Goal: Task Accomplishment & Management: Complete application form

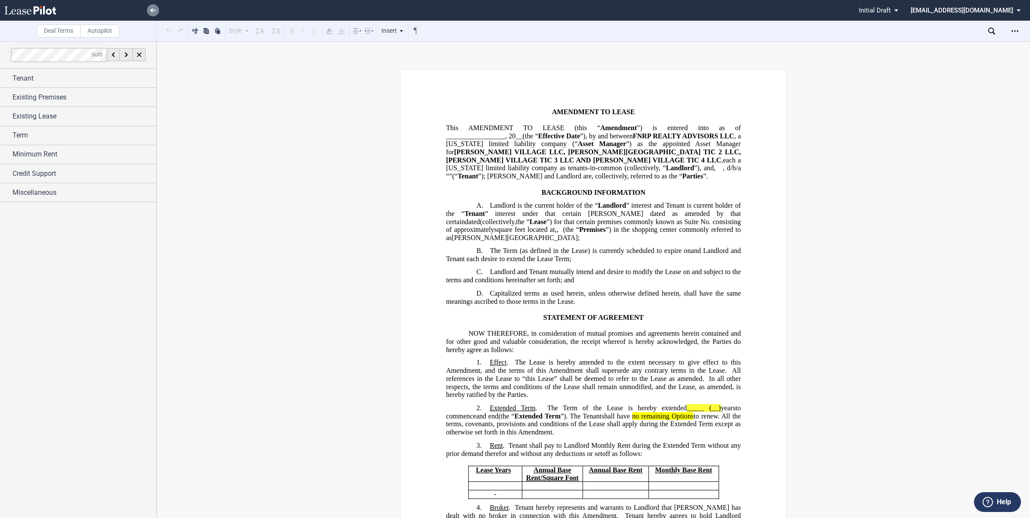
click at [149, 11] on link at bounding box center [153, 10] width 12 height 12
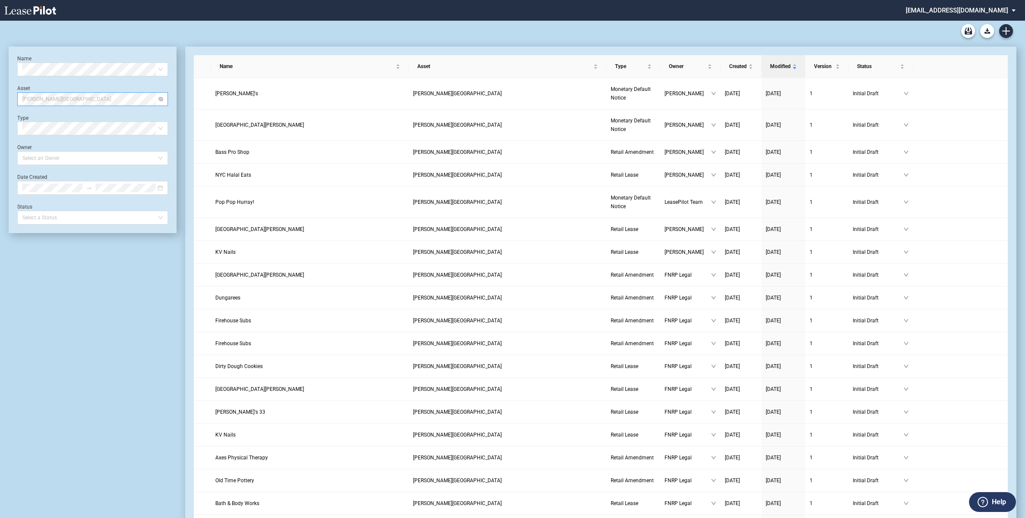
click at [164, 100] on div "[PERSON_NAME][GEOGRAPHIC_DATA]" at bounding box center [92, 99] width 151 height 14
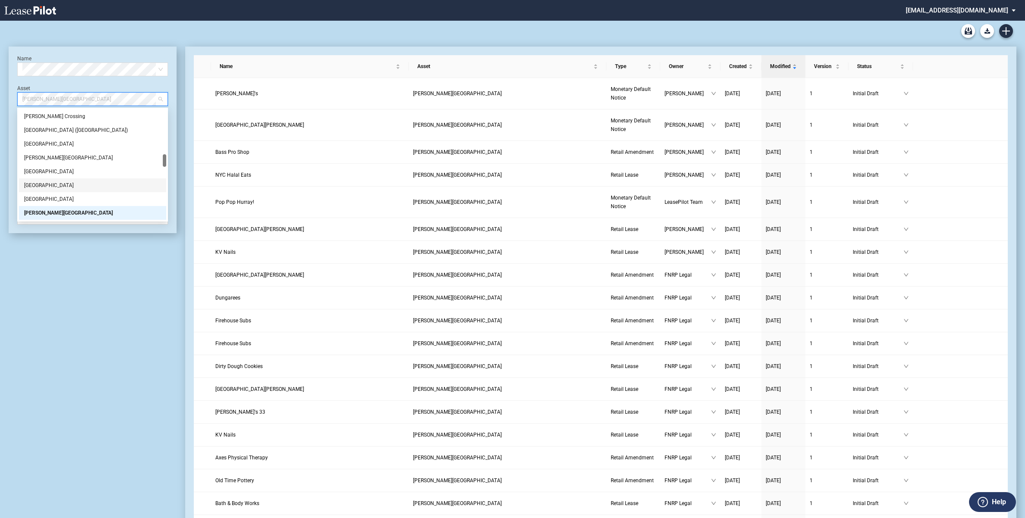
click at [97, 299] on div "Name Select name Asset Mark Twain Village Type Select Type Owner Select an Owne…" at bounding box center [93, 430] width 168 height 766
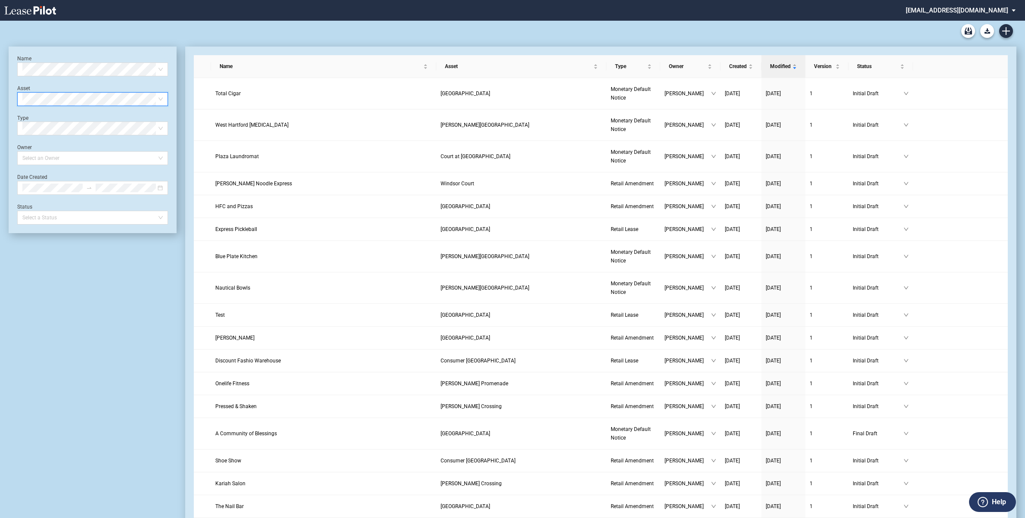
click at [160, 97] on span at bounding box center [92, 99] width 140 height 13
click at [1005, 33] on icon "Create new document" at bounding box center [1007, 31] width 8 height 8
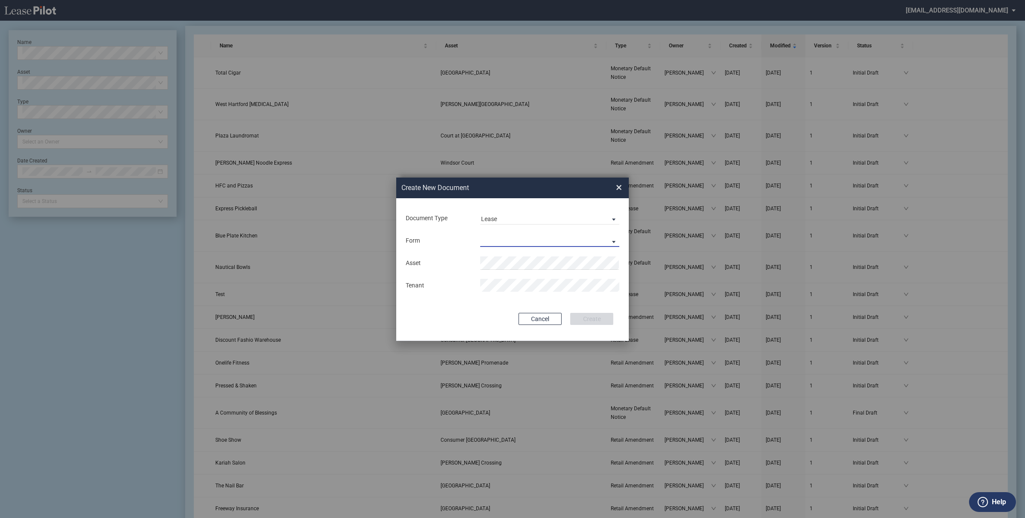
click at [614, 239] on md-select "Retail Lease Monetary Default Notice" at bounding box center [549, 240] width 139 height 13
click at [532, 239] on md-option "Retail Lease" at bounding box center [550, 241] width 153 height 21
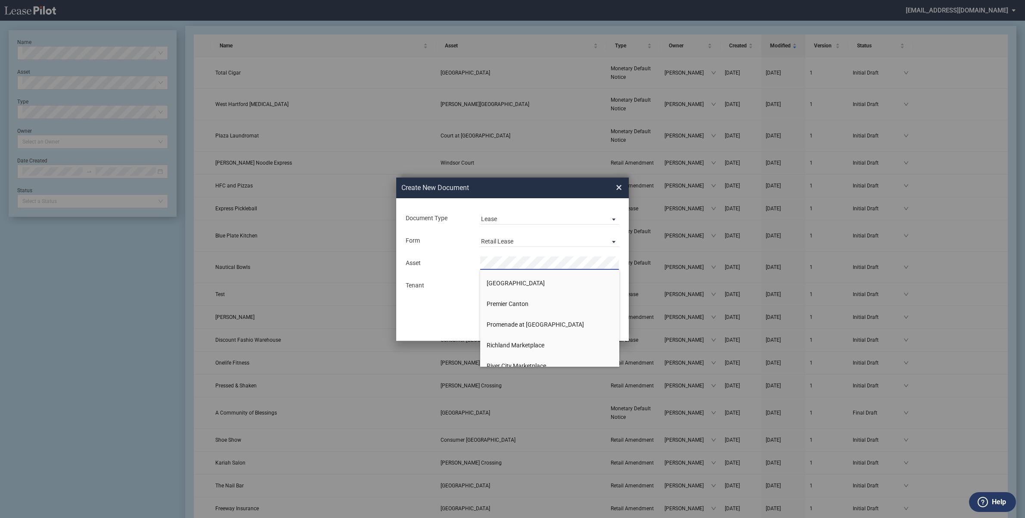
scroll to position [646, 0]
click at [506, 337] on span "Plaistow Center" at bounding box center [516, 336] width 58 height 7
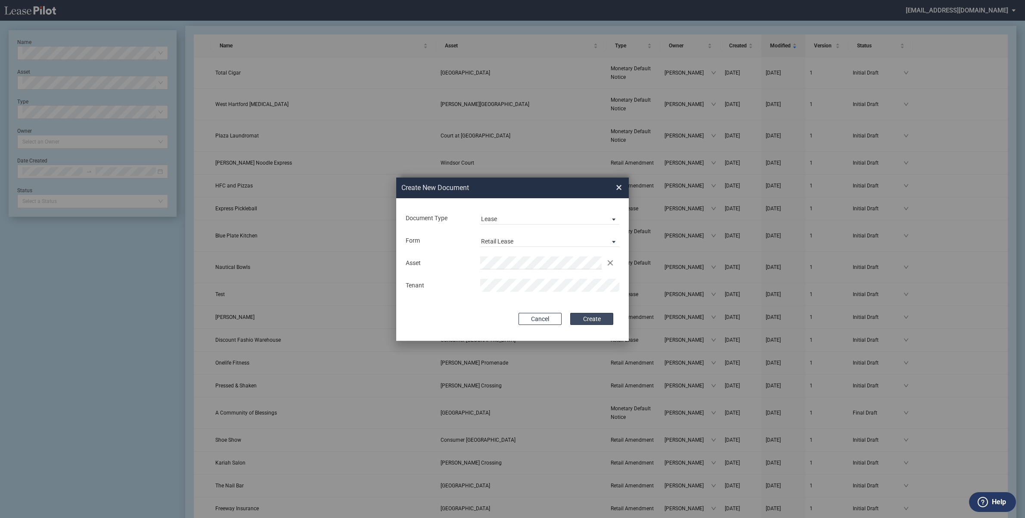
click at [591, 319] on button "Create" at bounding box center [591, 319] width 43 height 12
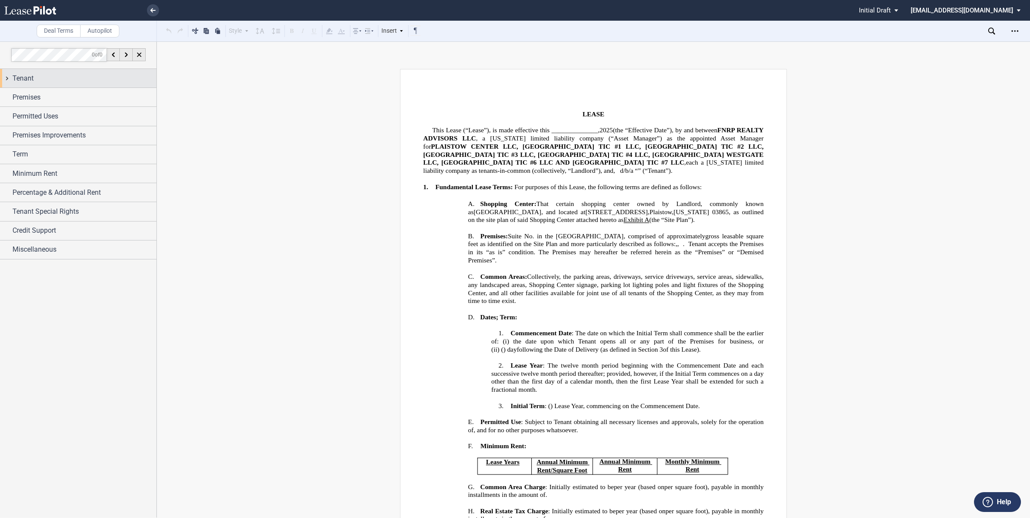
click at [5, 78] on div "Tenant" at bounding box center [78, 78] width 156 height 19
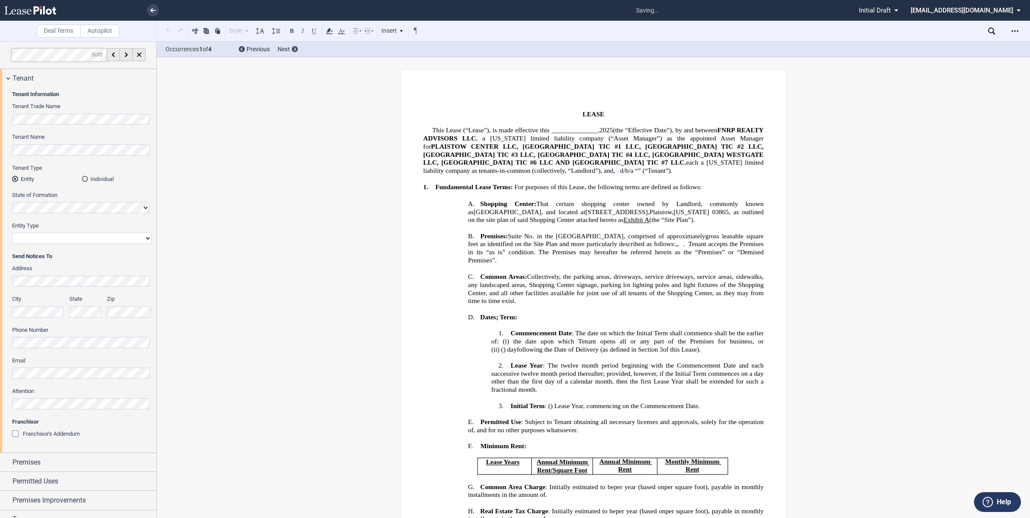
click at [44, 239] on select "Corporation Limited Liability Company General Partnership Limited Partnership O…" at bounding box center [82, 238] width 140 height 11
select select "limited liability company"
click at [12, 233] on select "Corporation Limited Liability Company General Partnership Limited Partnership O…" at bounding box center [82, 238] width 140 height 11
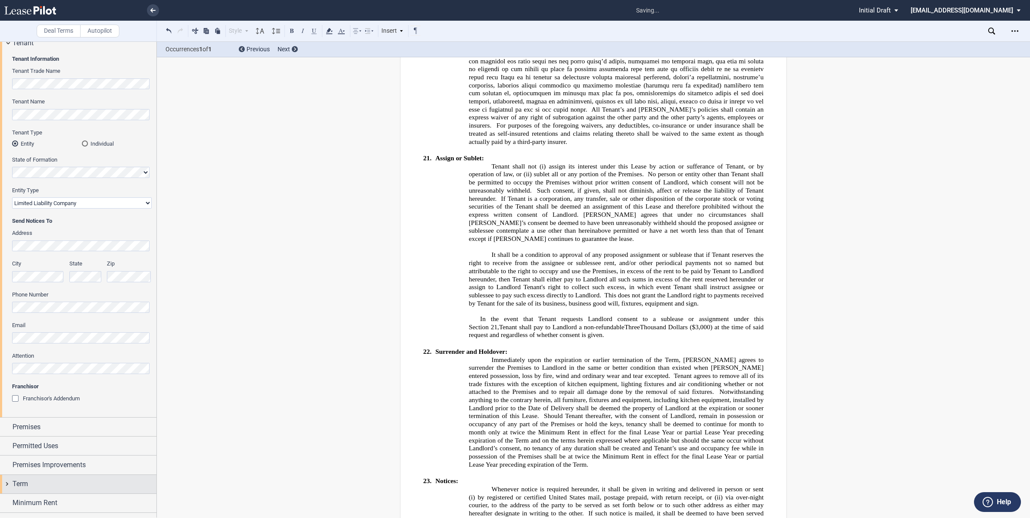
scroll to position [108, 0]
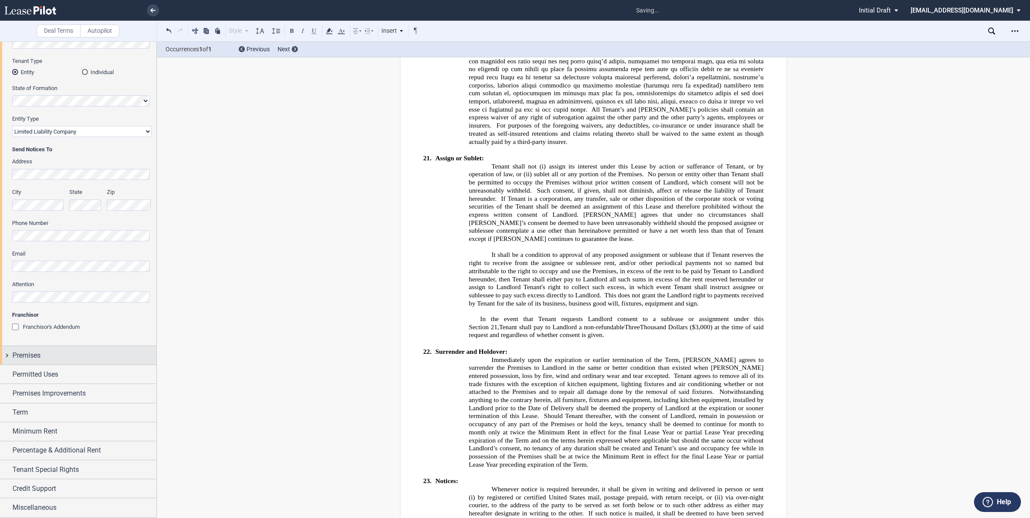
click at [3, 356] on div "Premises" at bounding box center [78, 355] width 156 height 19
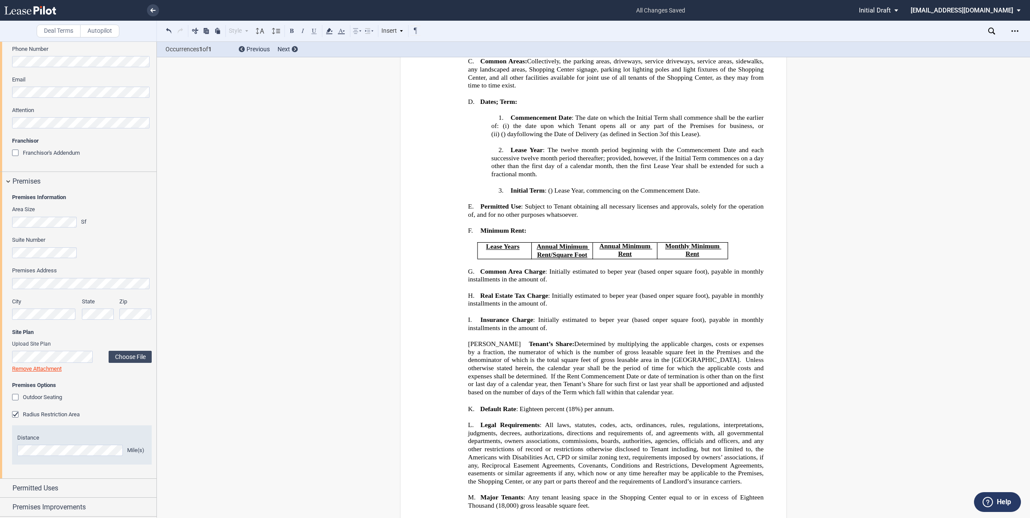
scroll to position [284, 0]
click at [130, 354] on label "Choose File" at bounding box center [130, 353] width 43 height 12
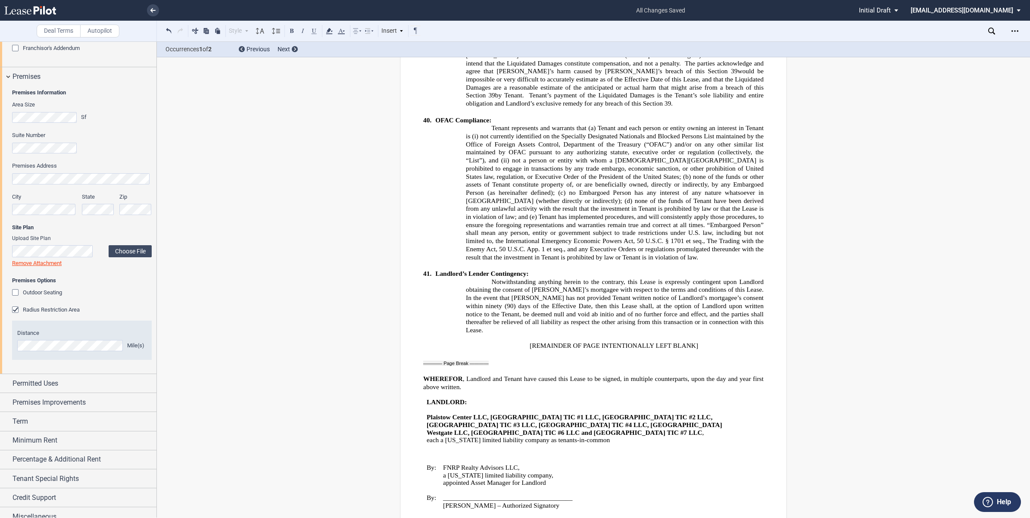
scroll to position [396, 0]
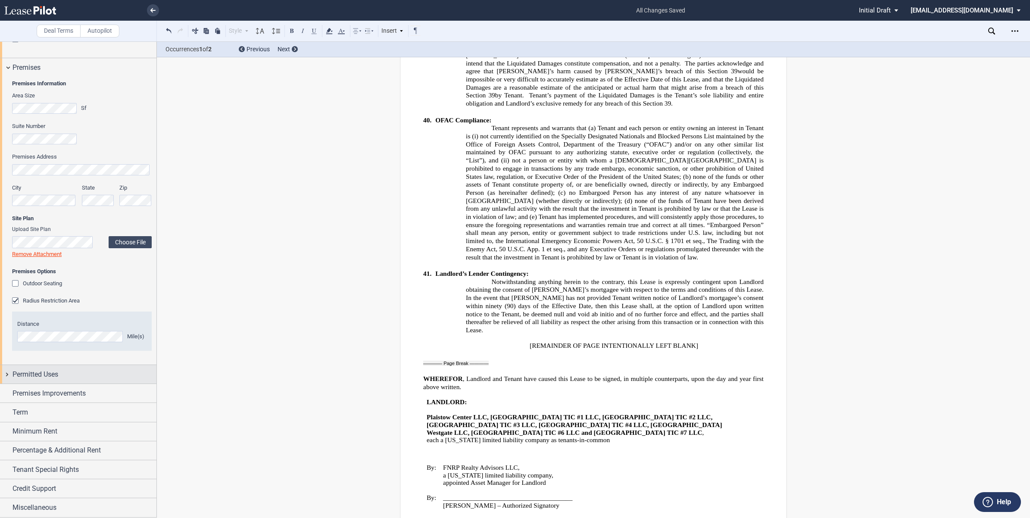
click at [6, 371] on div "Permitted Uses" at bounding box center [78, 374] width 156 height 19
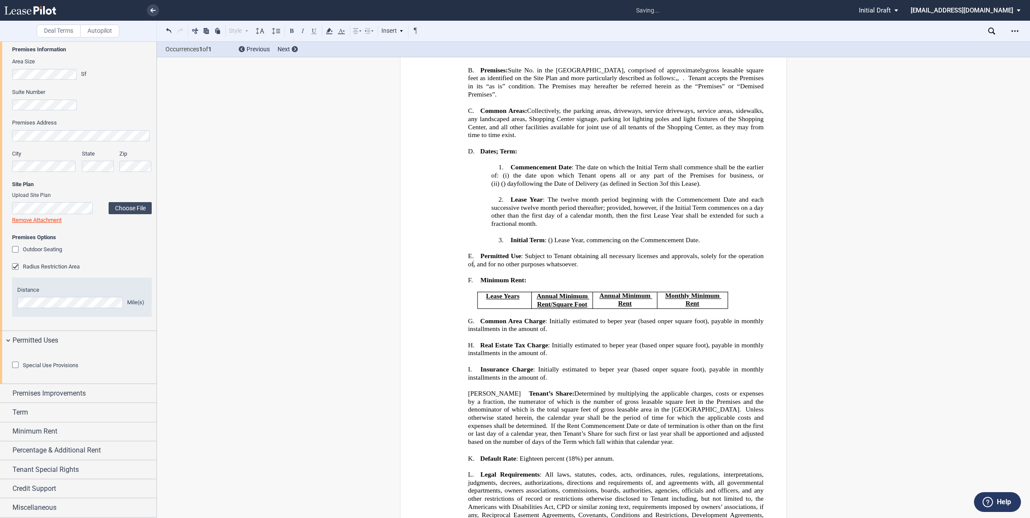
scroll to position [477, 0]
click at [3, 391] on div "Premises Improvements" at bounding box center [78, 393] width 156 height 19
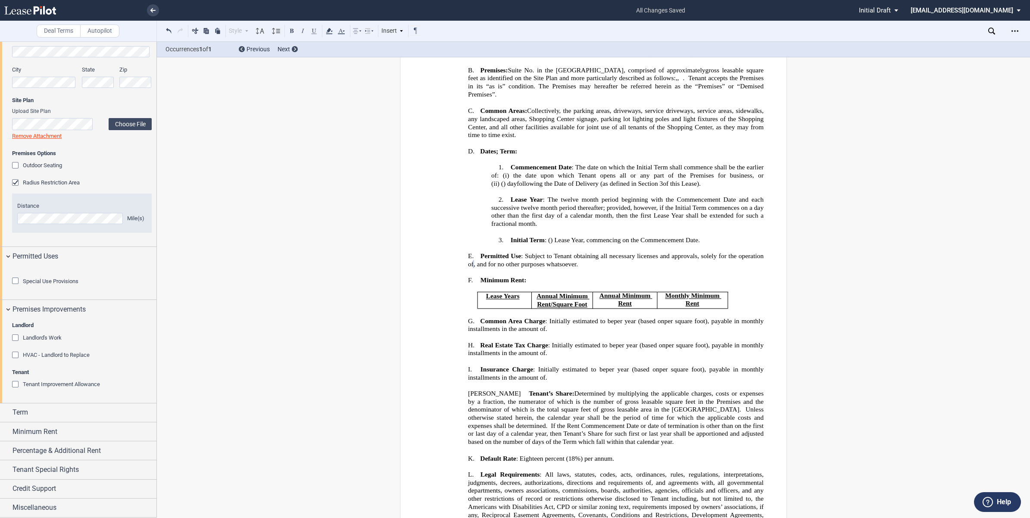
scroll to position [561, 0]
click at [14, 383] on div "Tenant Improvement Allowance" at bounding box center [16, 385] width 9 height 9
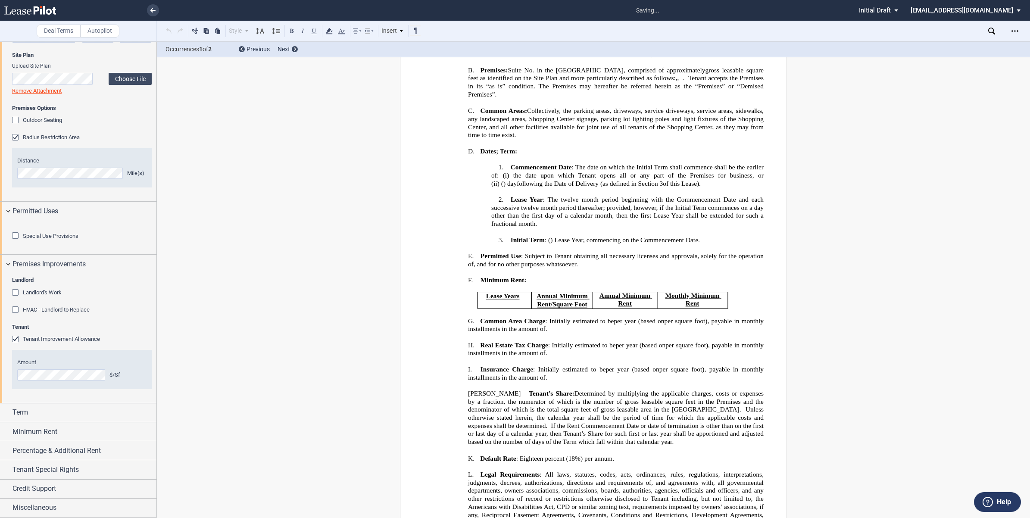
scroll to position [479, 0]
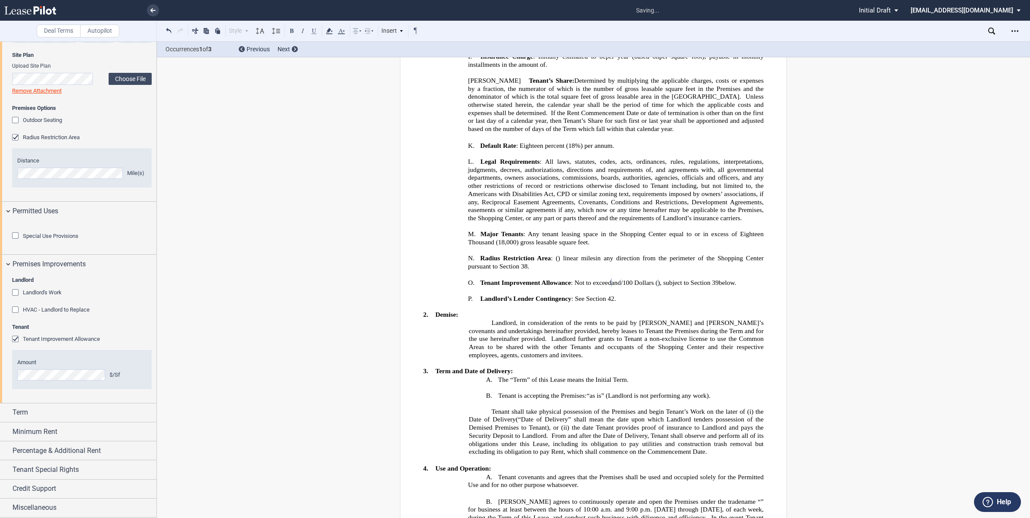
click at [109, 398] on div "Amount $/Sf" at bounding box center [82, 374] width 140 height 45
click at [4, 413] on div "Term" at bounding box center [78, 412] width 156 height 19
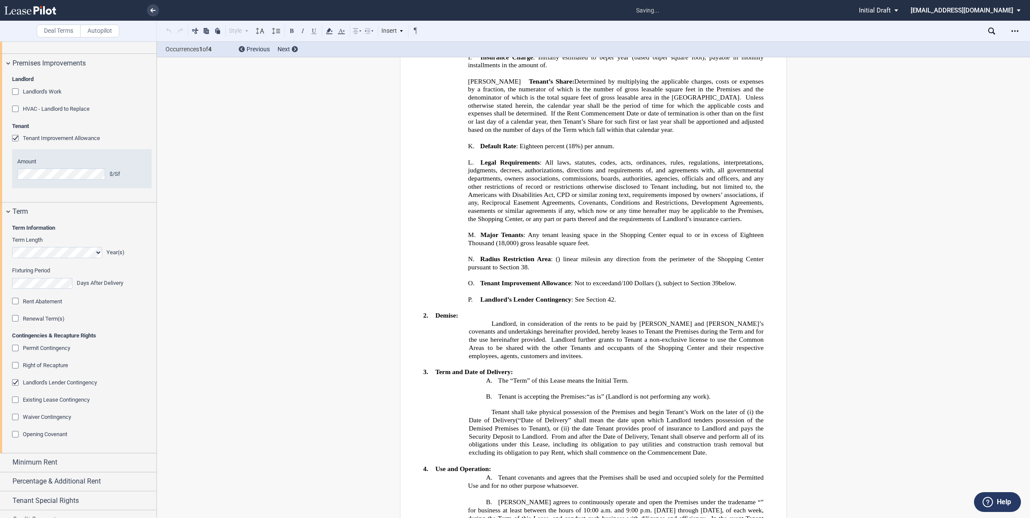
scroll to position [143, 0]
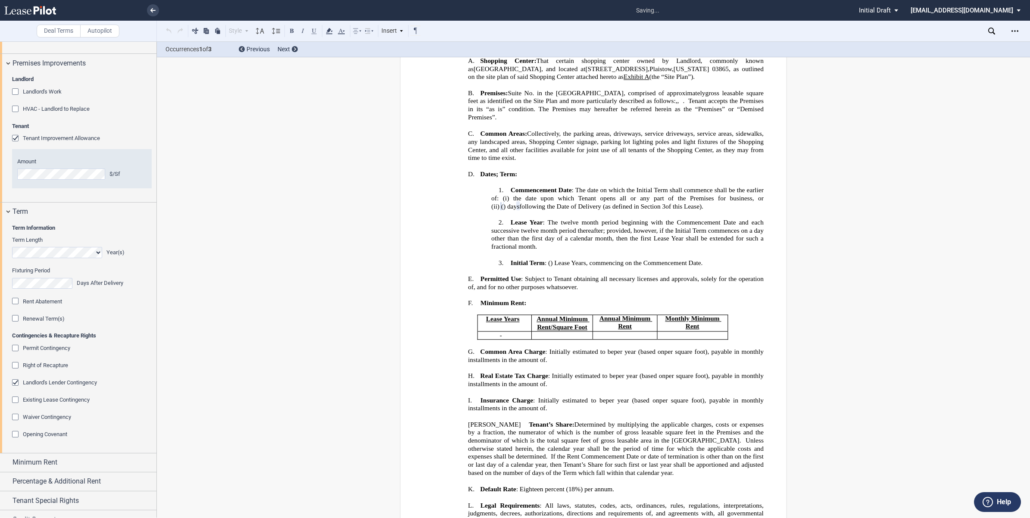
click at [89, 306] on div "Rent Abatement" at bounding box center [82, 301] width 140 height 9
drag, startPoint x: 18, startPoint y: 464, endPoint x: 34, endPoint y: 464, distance: 15.9
click at [18, 422] on div "Waiver Contingency" at bounding box center [16, 418] width 9 height 9
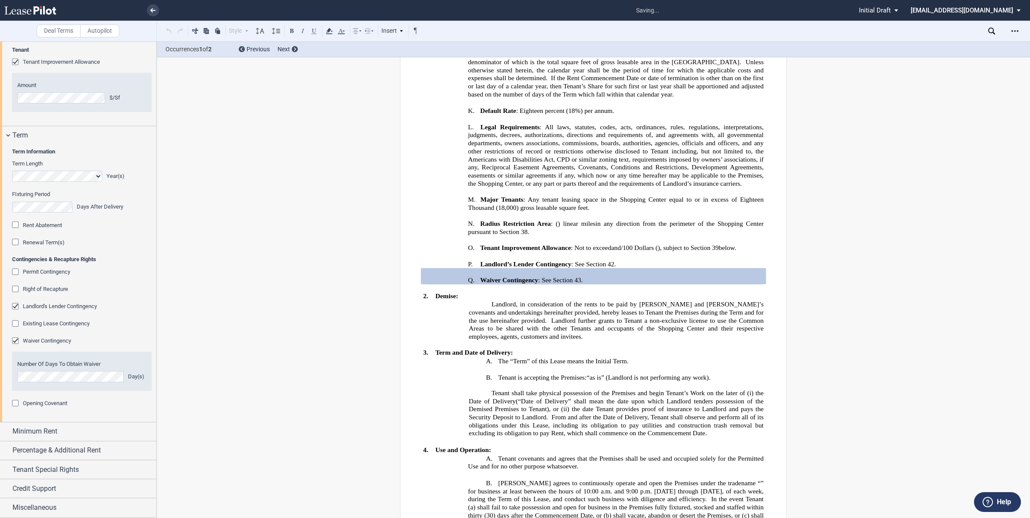
scroll to position [884, 0]
click at [5, 430] on div "Minimum Rent" at bounding box center [78, 431] width 156 height 19
drag, startPoint x: 156, startPoint y: 416, endPoint x: 151, endPoint y: 464, distance: 48.9
click at [151, 464] on div at bounding box center [78, 279] width 157 height 476
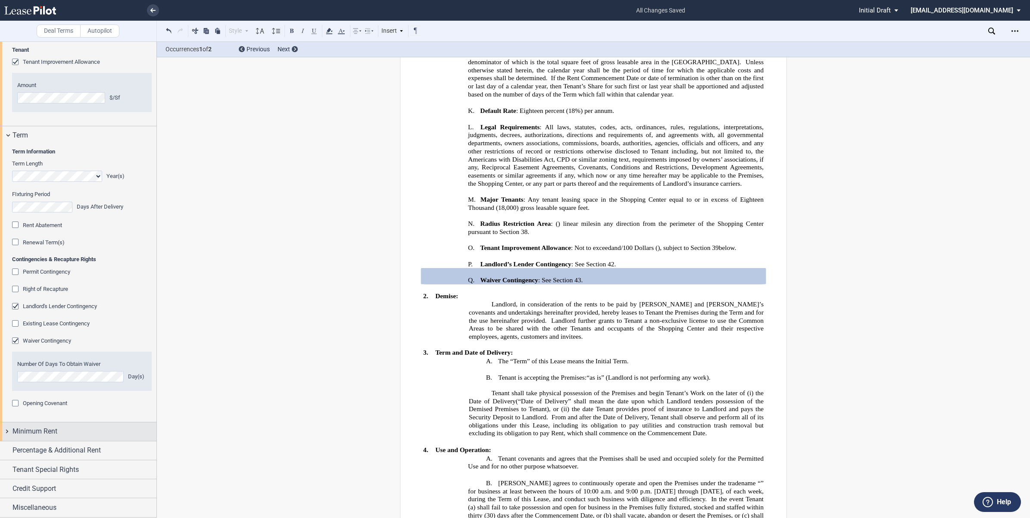
click at [9, 427] on div "Minimum Rent" at bounding box center [78, 431] width 156 height 19
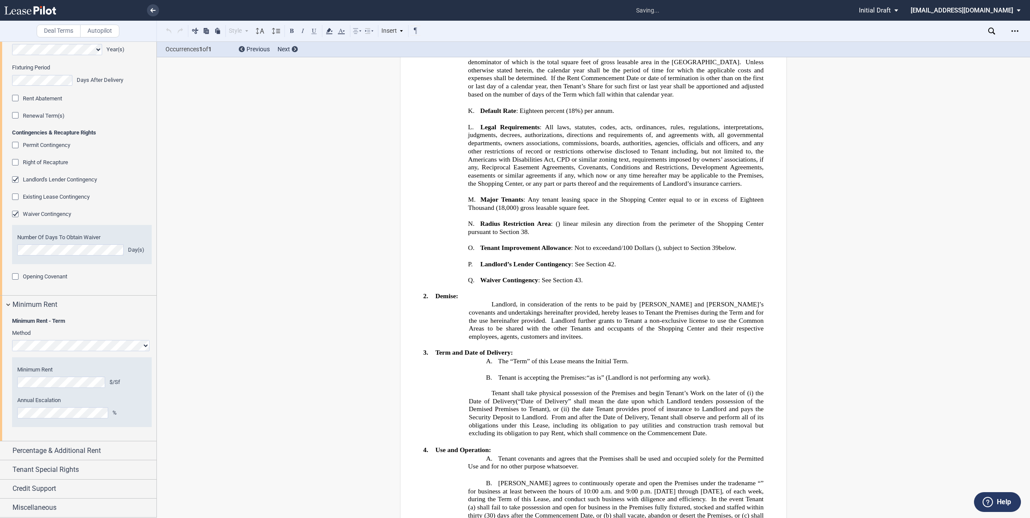
scroll to position [203, 0]
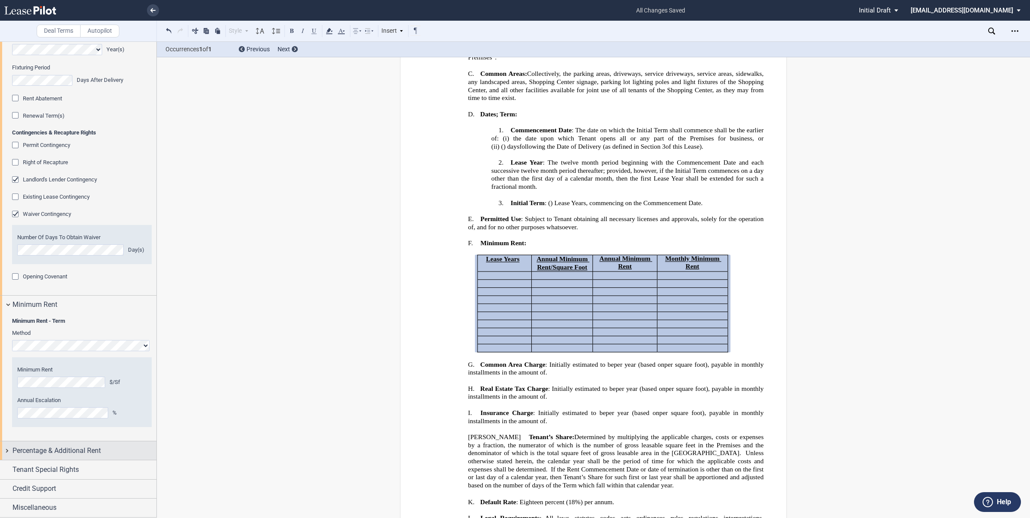
click at [121, 441] on div "Percentage & Additional Rent" at bounding box center [78, 450] width 156 height 19
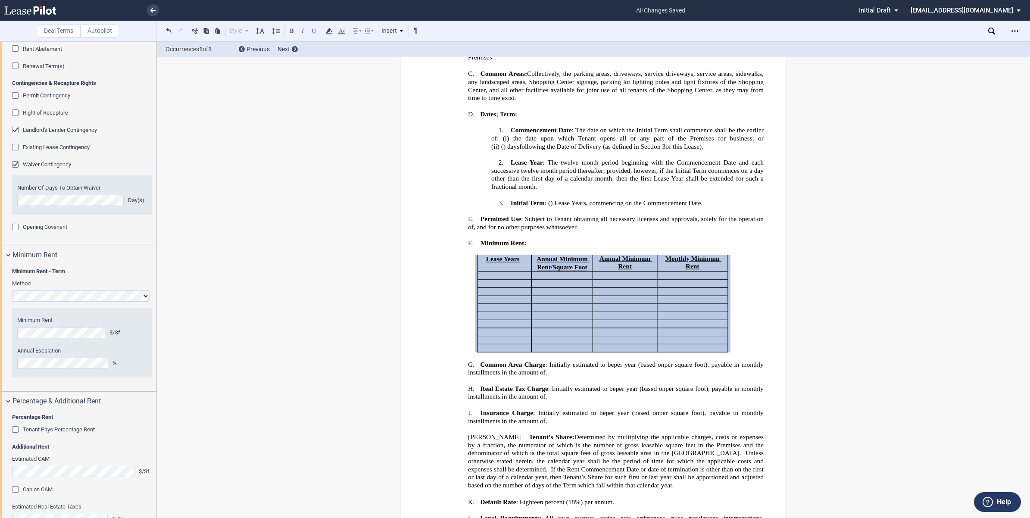
drag, startPoint x: 153, startPoint y: 358, endPoint x: 155, endPoint y: 367, distance: 9.3
click at [154, 367] on div at bounding box center [78, 279] width 157 height 476
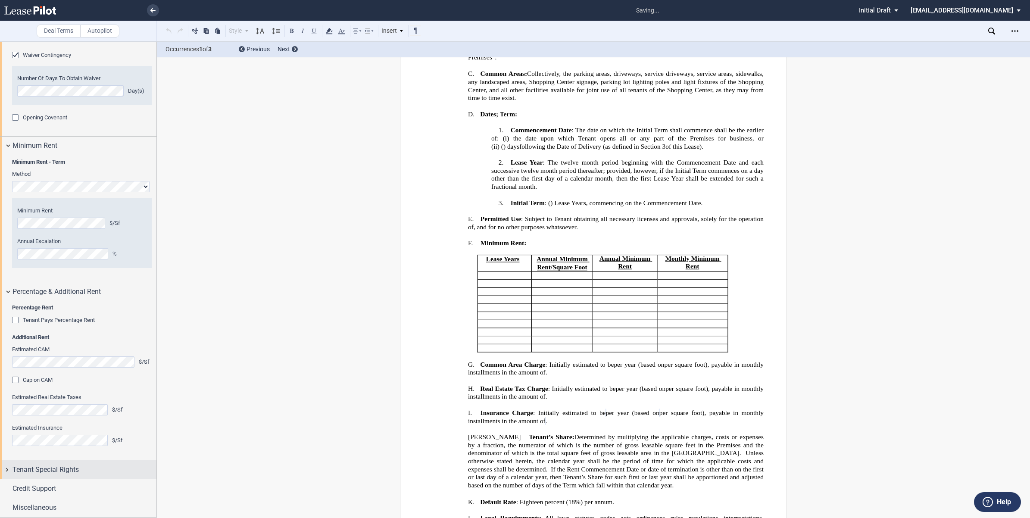
click at [4, 468] on div "Tenant Special Rights" at bounding box center [78, 469] width 156 height 19
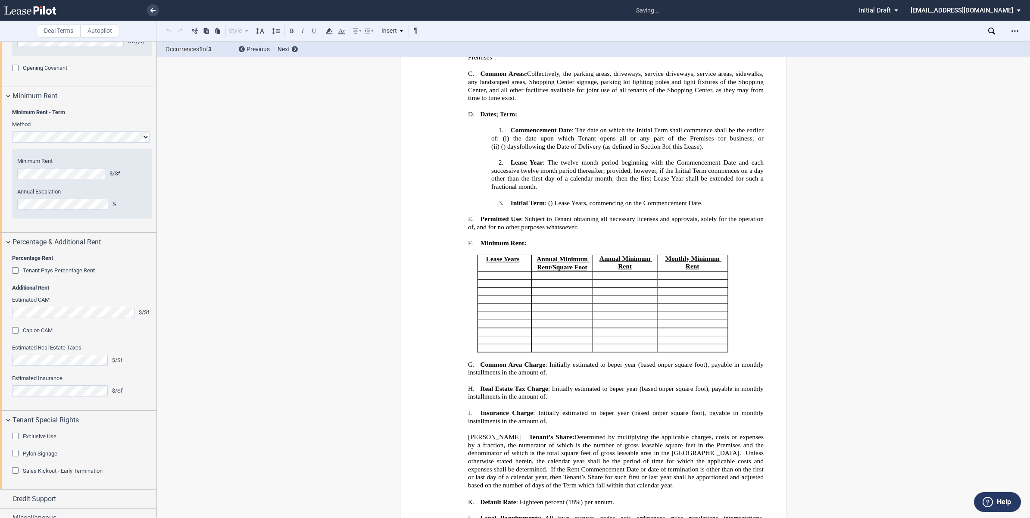
scroll to position [1230, 0]
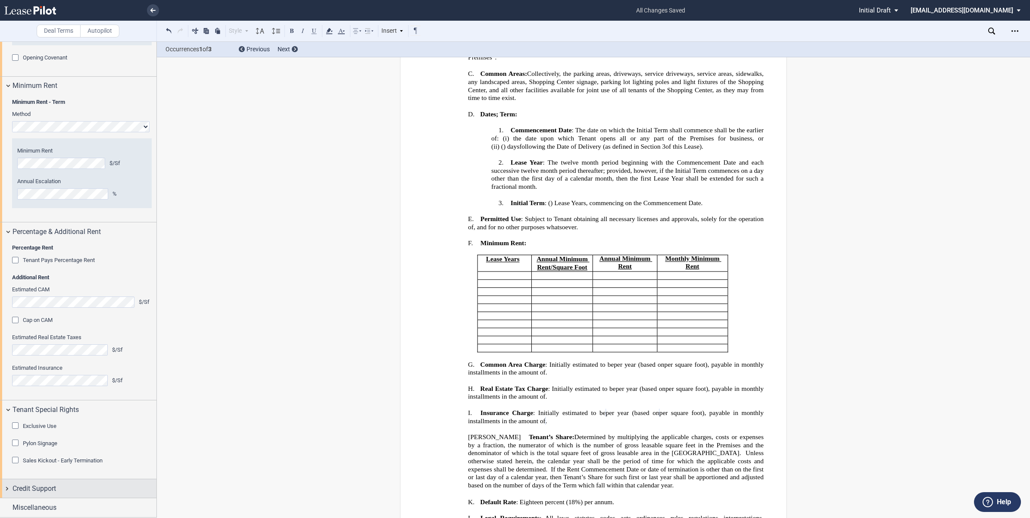
click at [4, 487] on div "Credit Support" at bounding box center [78, 488] width 156 height 19
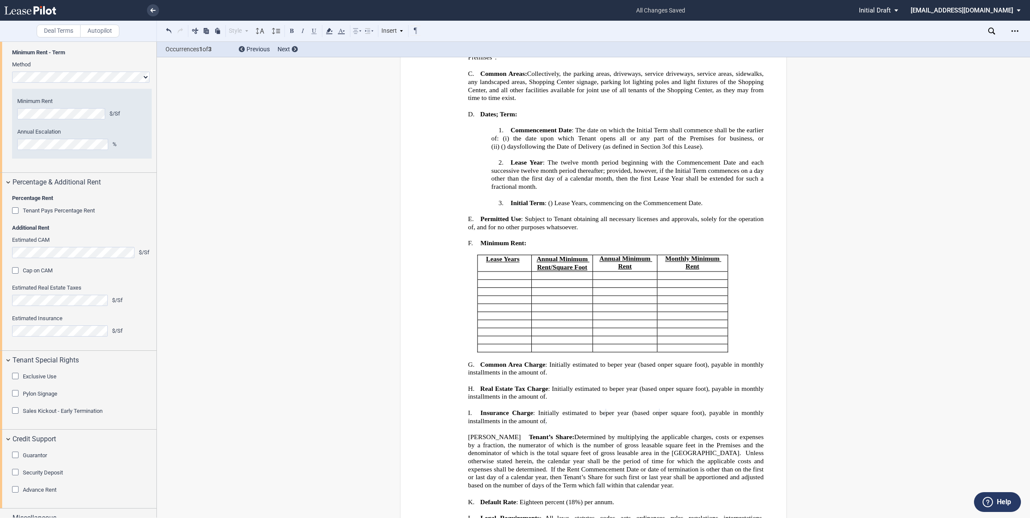
drag, startPoint x: 153, startPoint y: 444, endPoint x: 155, endPoint y: 480, distance: 35.4
click at [155, 480] on div at bounding box center [78, 279] width 157 height 476
click at [16, 460] on div "Guarantor" at bounding box center [16, 456] width 9 height 9
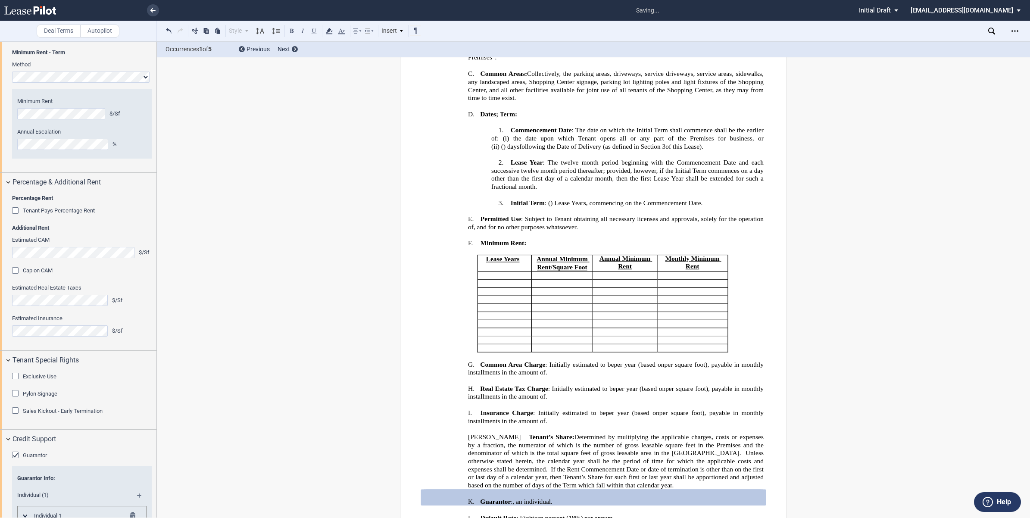
scroll to position [422, 0]
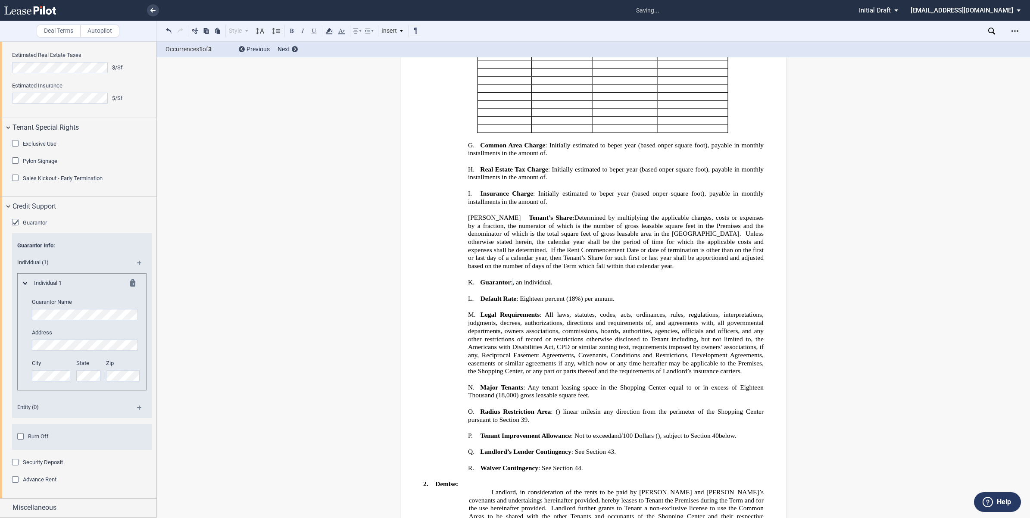
click at [137, 264] on md-icon at bounding box center [143, 266] width 12 height 10
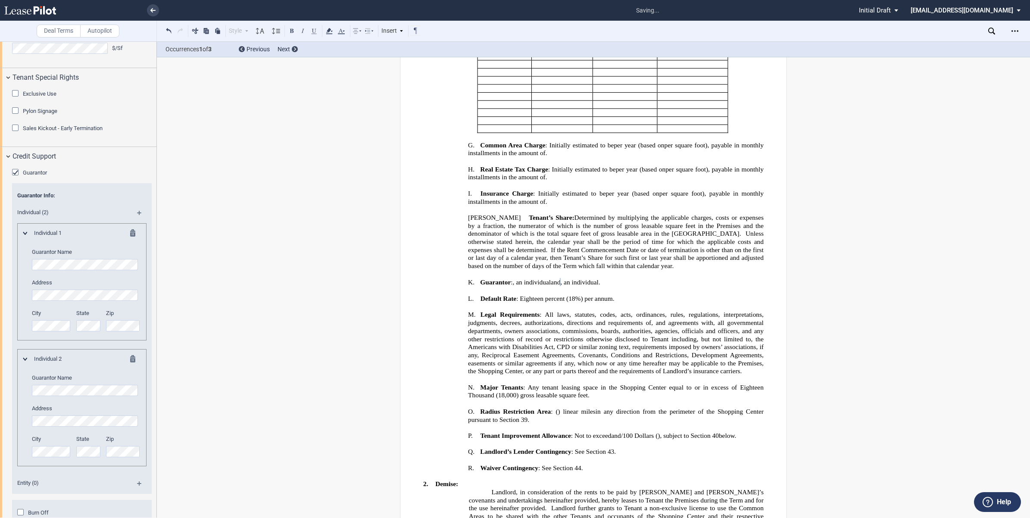
drag, startPoint x: 156, startPoint y: 442, endPoint x: 153, endPoint y: 479, distance: 37.6
click at [154, 486] on div at bounding box center [78, 279] width 157 height 476
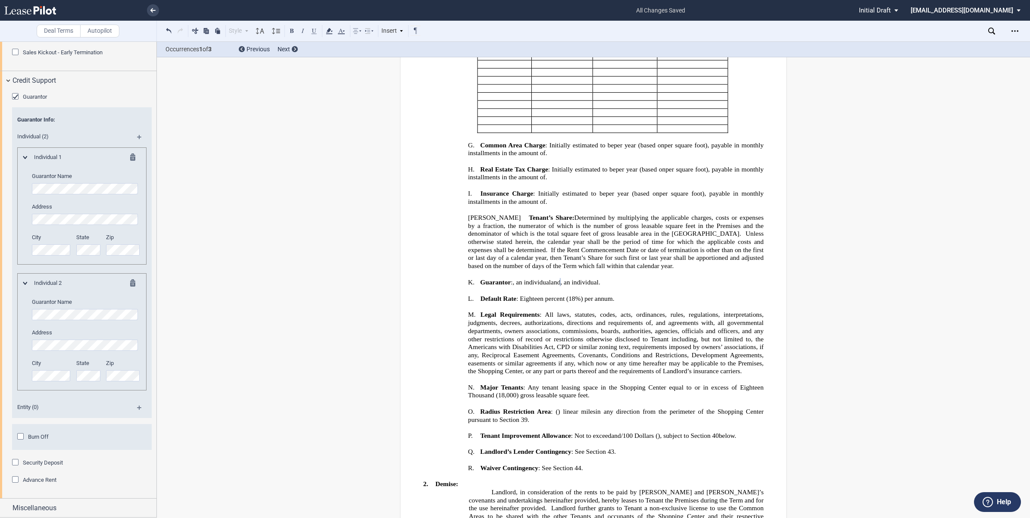
scroll to position [1638, 0]
click at [16, 462] on div "Security Deposit" at bounding box center [16, 463] width 9 height 9
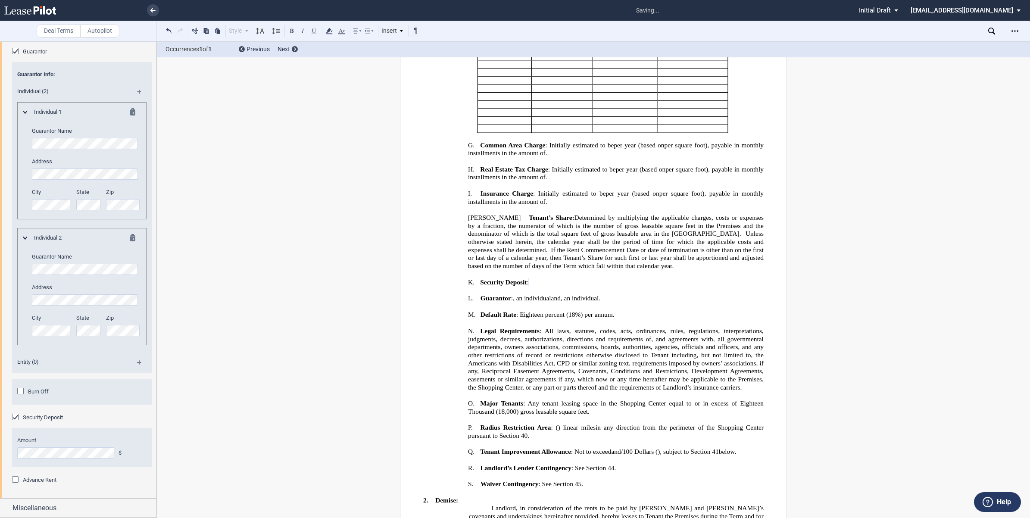
scroll to position [1685, 0]
click at [7, 505] on div "Miscellaneous" at bounding box center [78, 507] width 156 height 19
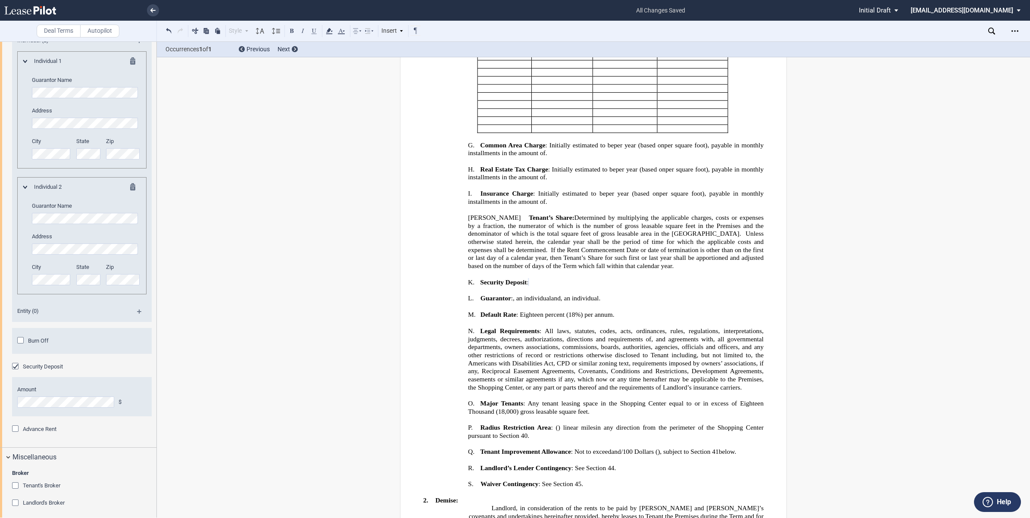
scroll to position [1739, 0]
drag, startPoint x: 11, startPoint y: 479, endPoint x: 15, endPoint y: 482, distance: 4.7
click at [11, 479] on div "Broker Tenant's Broker Name Landlord's Broker Name" at bounding box center [78, 489] width 156 height 55
click at [16, 482] on div "Tenant's Broker" at bounding box center [16, 482] width 9 height 9
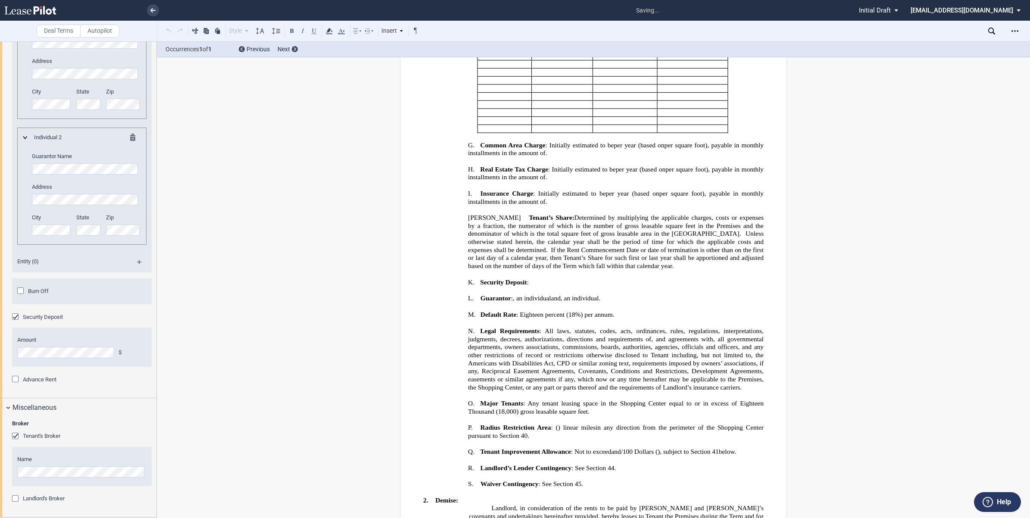
scroll to position [5686, 0]
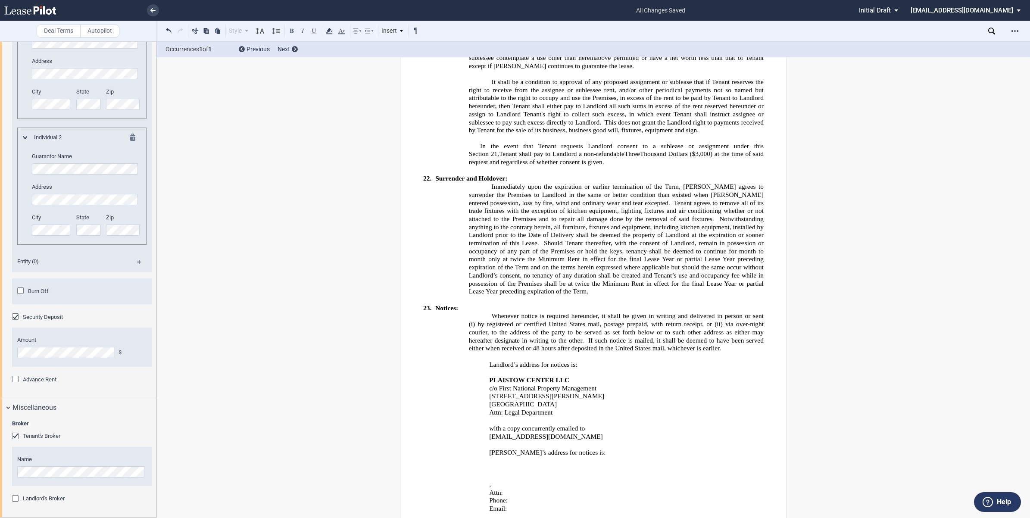
click at [138, 492] on div "Name" at bounding box center [82, 471] width 140 height 45
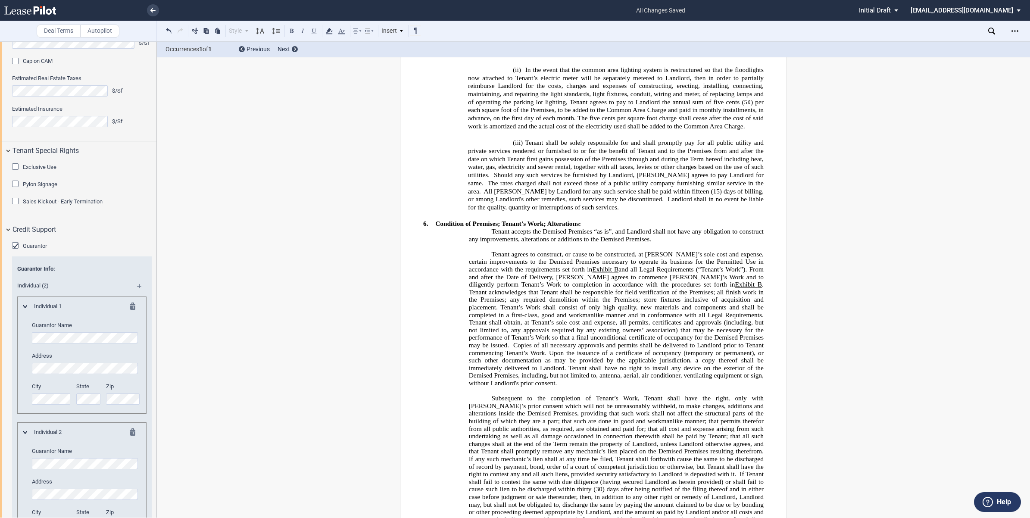
scroll to position [2293, 0]
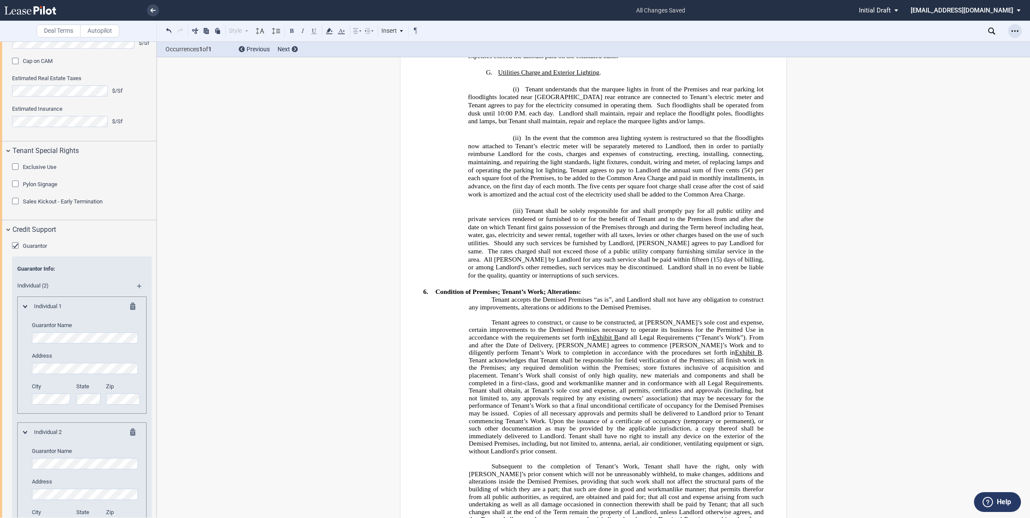
click at [1017, 30] on icon "Open Lease options menu" at bounding box center [1014, 31] width 7 height 7
click at [922, 44] on div "Download" at bounding box center [964, 46] width 105 height 7
click at [150, 9] on icon at bounding box center [152, 10] width 5 height 4
